Goal: Check status: Check status

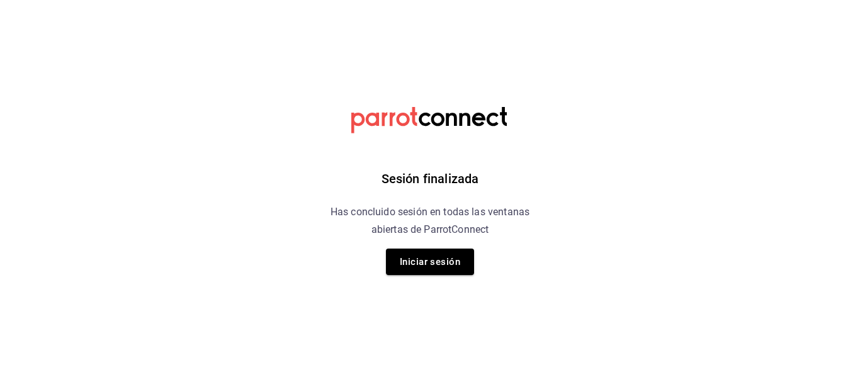
click at [383, 252] on div "Sesión finalizada Has concluido sesión en todas las ventanas abiertas de Parrot…" at bounding box center [430, 191] width 318 height 382
click at [429, 269] on button "Iniciar sesión" at bounding box center [430, 262] width 88 height 26
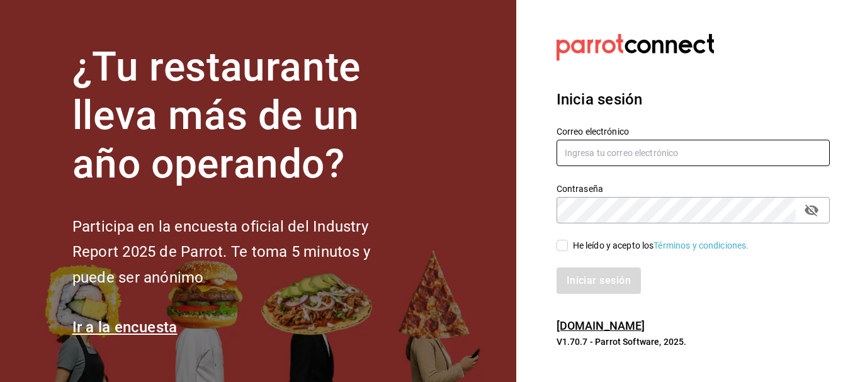
type input "5cincopizza@gmail.com"
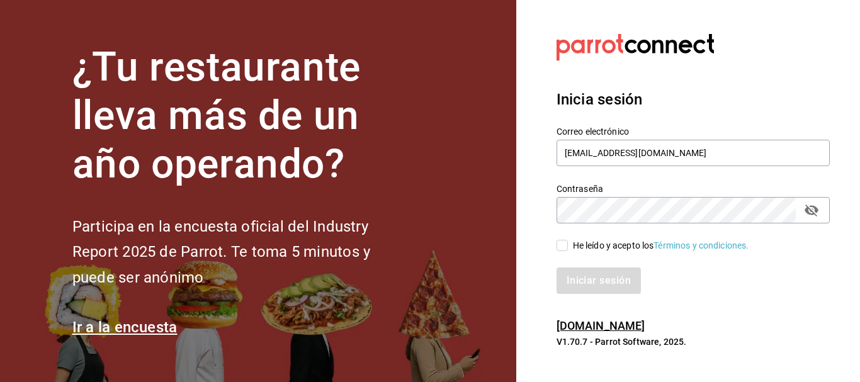
click at [559, 247] on input "He leído y acepto los Términos y condiciones." at bounding box center [561, 245] width 11 height 11
checkbox input "true"
click at [571, 276] on button "Iniciar sesión" at bounding box center [599, 280] width 86 height 26
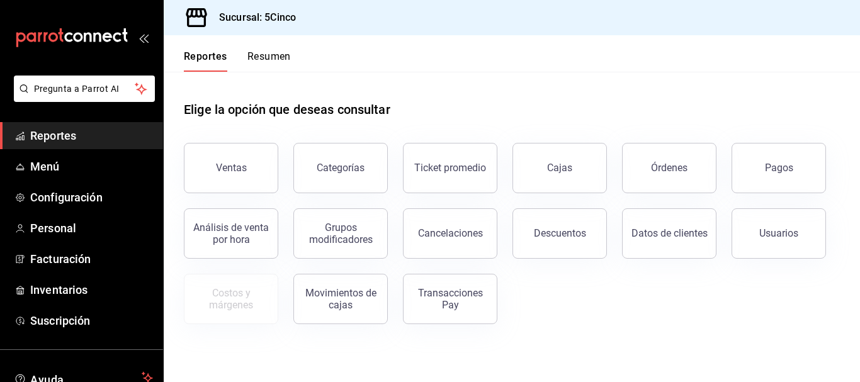
click at [272, 53] on button "Resumen" at bounding box center [268, 60] width 43 height 21
